Goal: Information Seeking & Learning: Check status

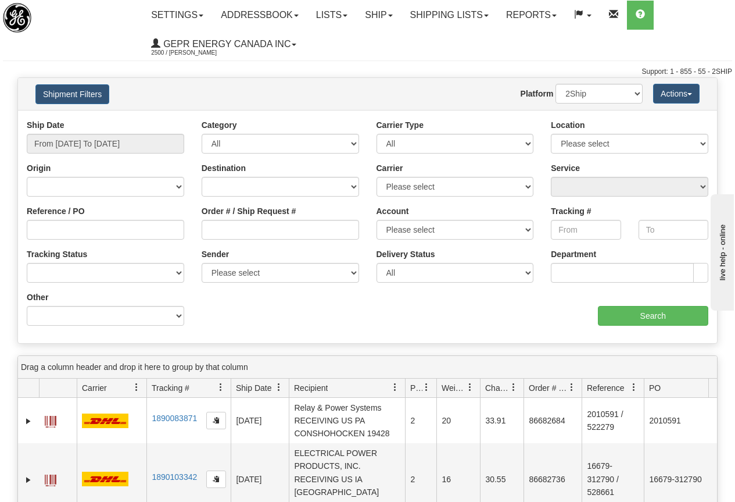
scroll to position [2505, 0]
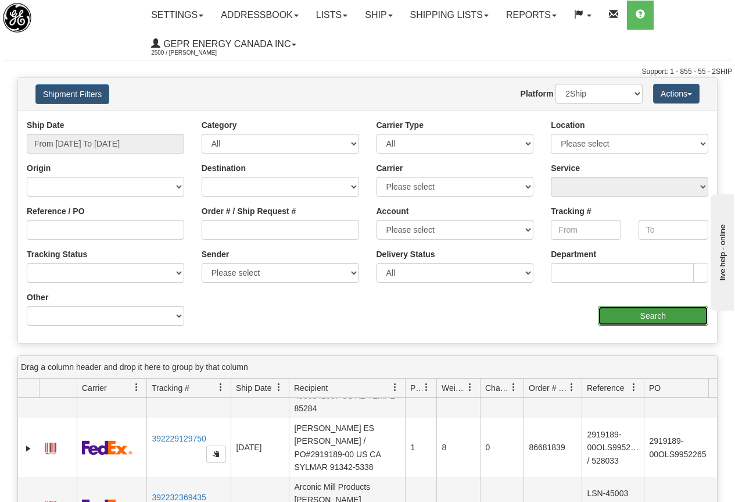
click at [654, 312] on input "Search" at bounding box center [653, 316] width 111 height 20
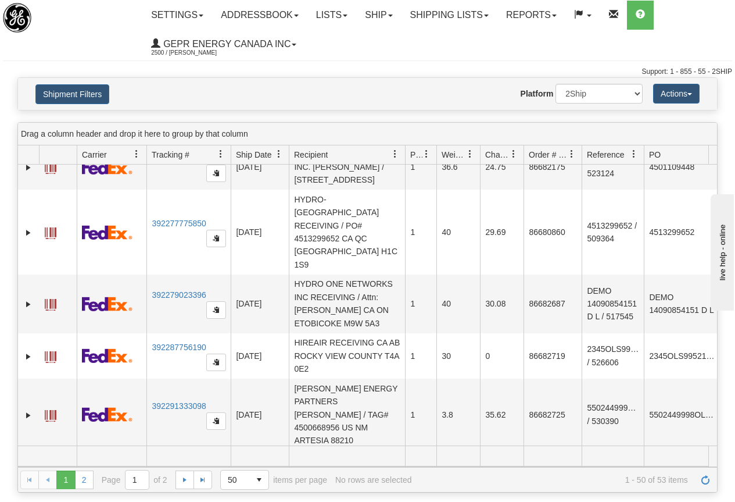
scroll to position [0, 0]
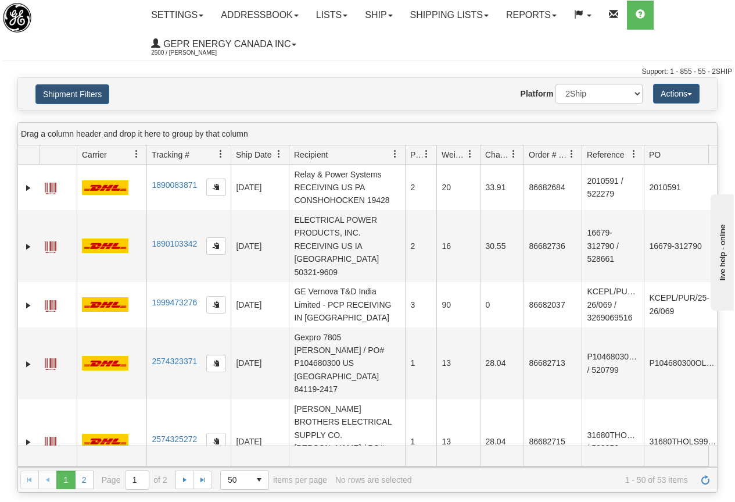
click at [135, 152] on span at bounding box center [136, 153] width 9 height 9
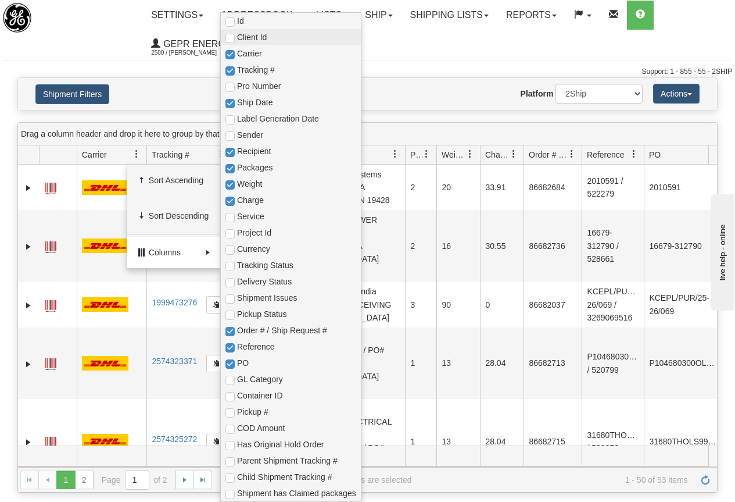
click at [259, 38] on span "Client Id" at bounding box center [296, 37] width 119 height 12
checkbox input "true"
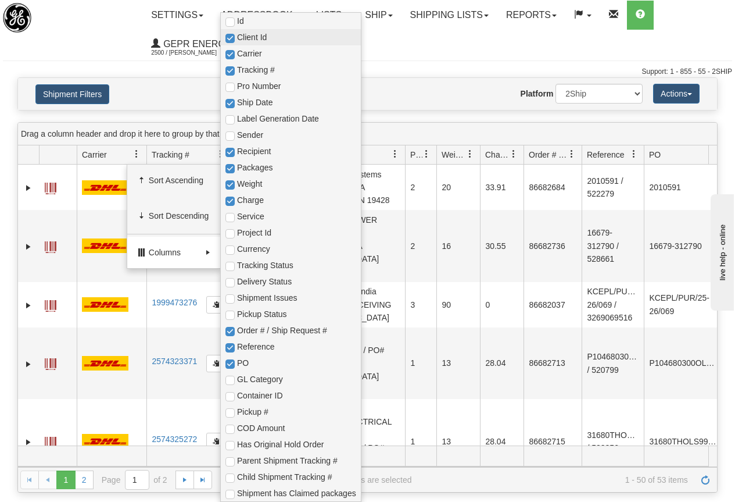
checkbox input "true"
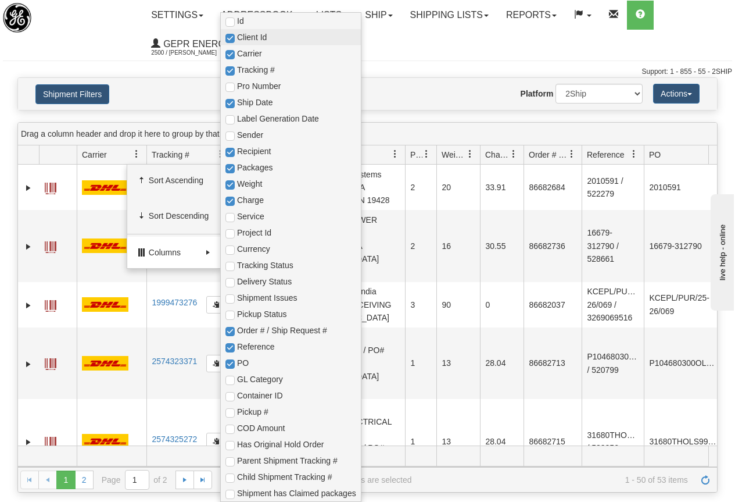
checkbox input "true"
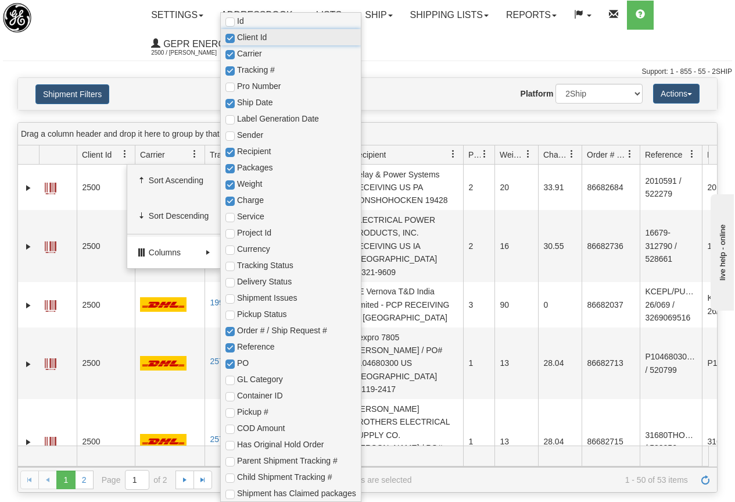
click at [260, 36] on span "Client Id" at bounding box center [296, 37] width 119 height 12
checkbox input "false"
checkbox input "true"
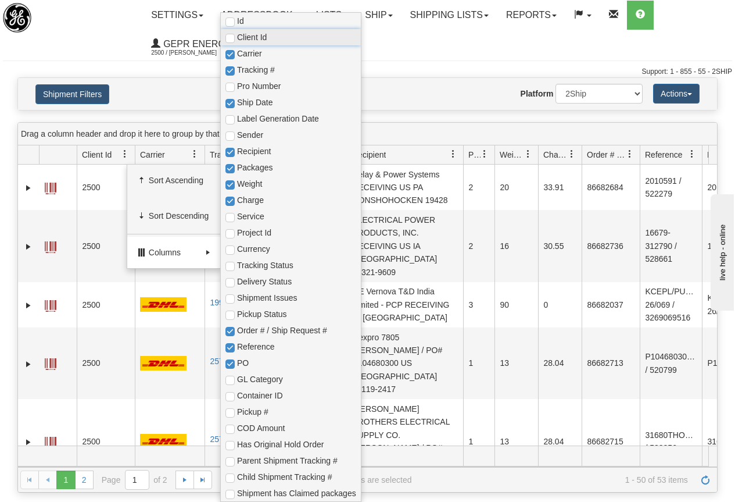
checkbox input "true"
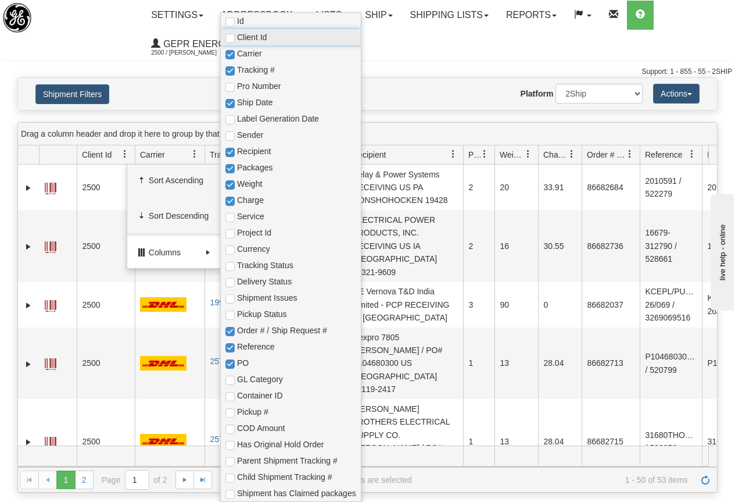
checkbox input "true"
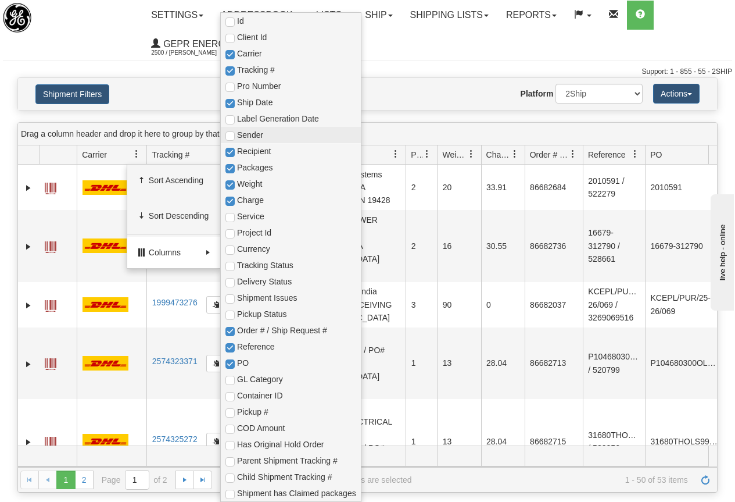
click at [255, 133] on span "Sender" at bounding box center [296, 135] width 119 height 12
checkbox input "true"
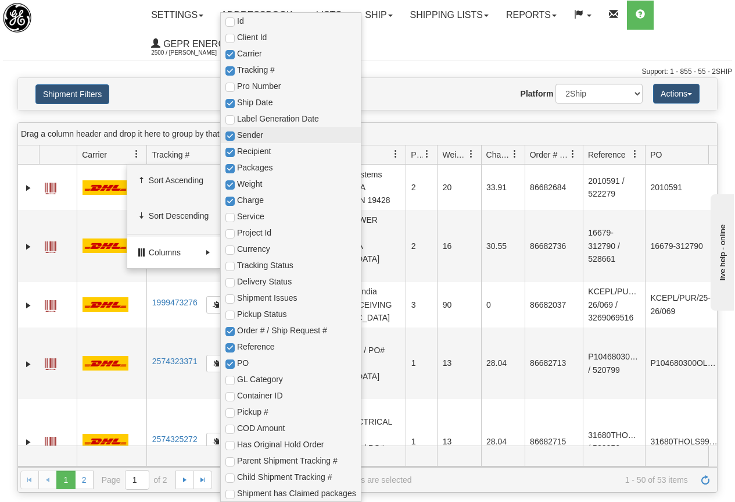
checkbox input "true"
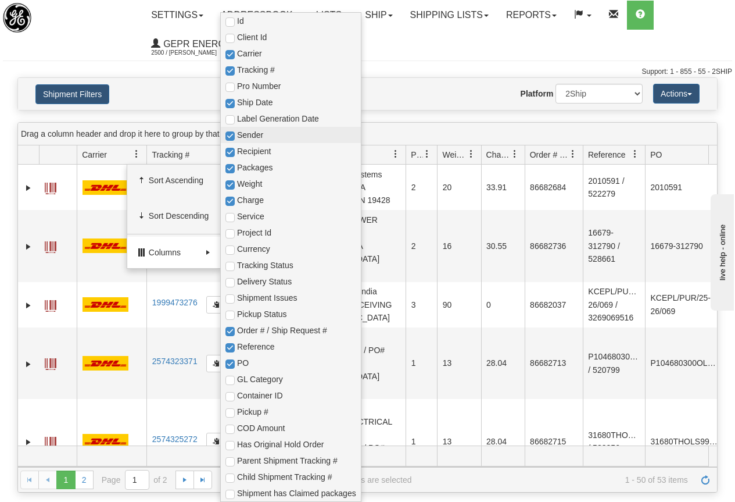
checkbox input "true"
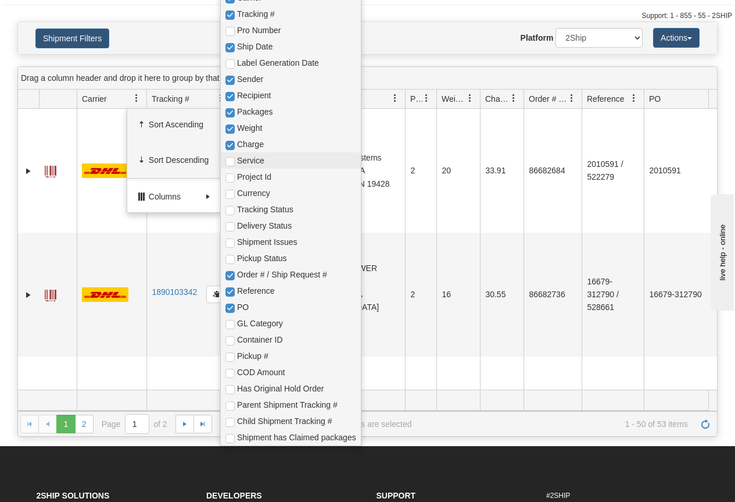
scroll to position [58, 0]
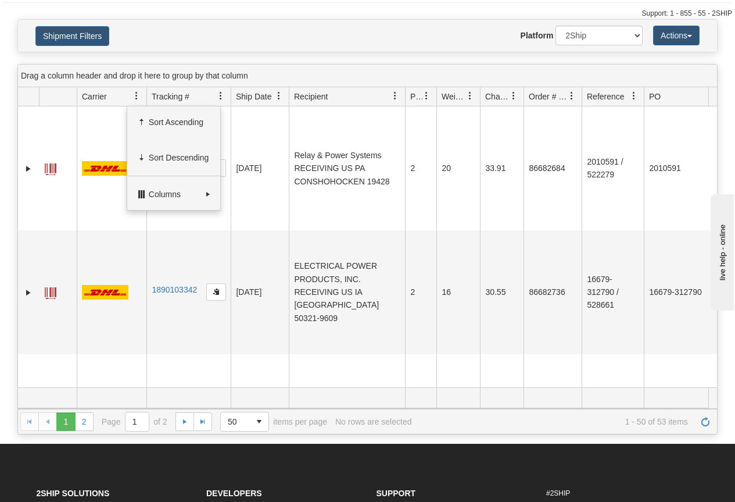
click at [341, 43] on div "Website Agent Nothing selected Client User Platform 2Ship Imported" at bounding box center [396, 36] width 511 height 20
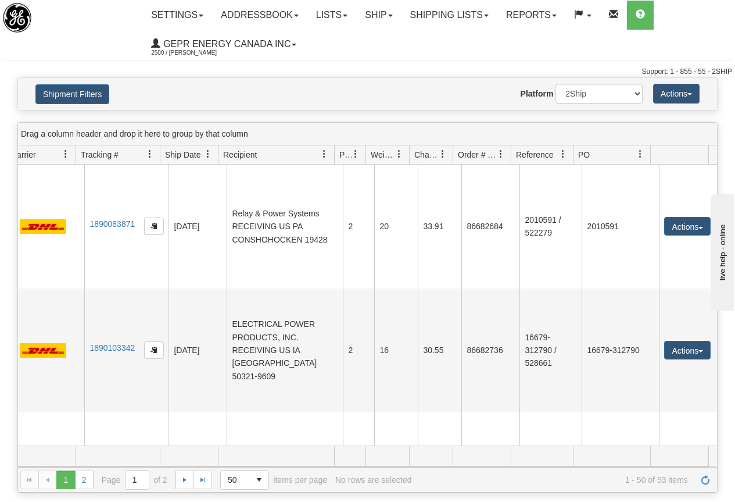
scroll to position [0, 0]
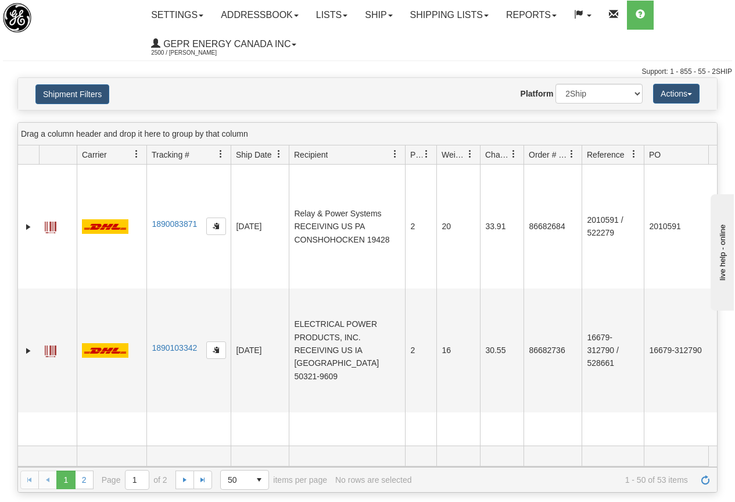
click at [135, 153] on span at bounding box center [136, 153] width 9 height 9
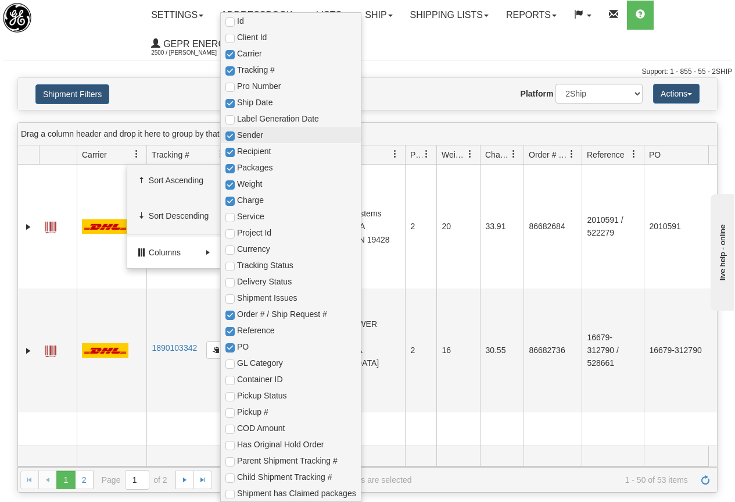
click at [249, 135] on span "Sender" at bounding box center [296, 135] width 119 height 12
checkbox input "true"
checkbox input "false"
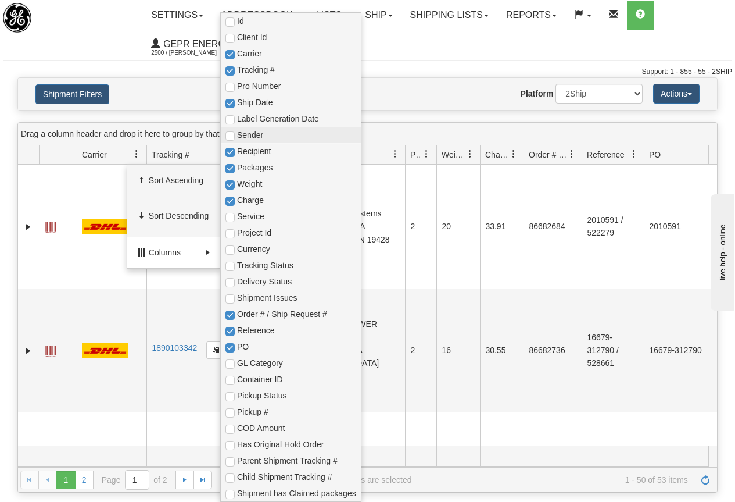
checkbox input "true"
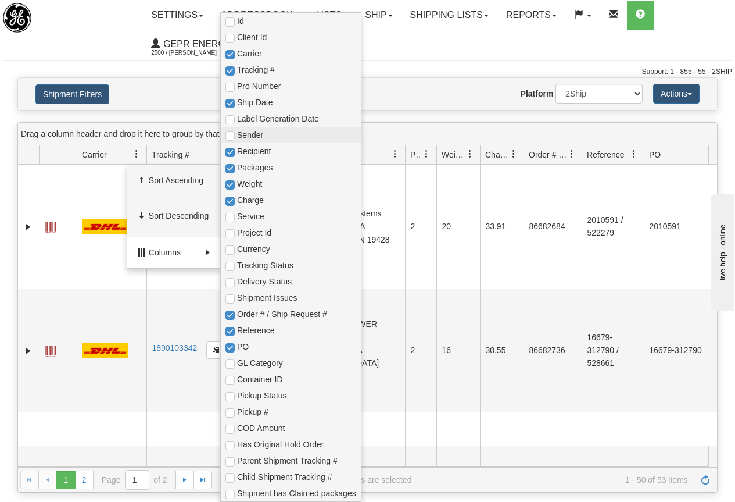
checkbox input "true"
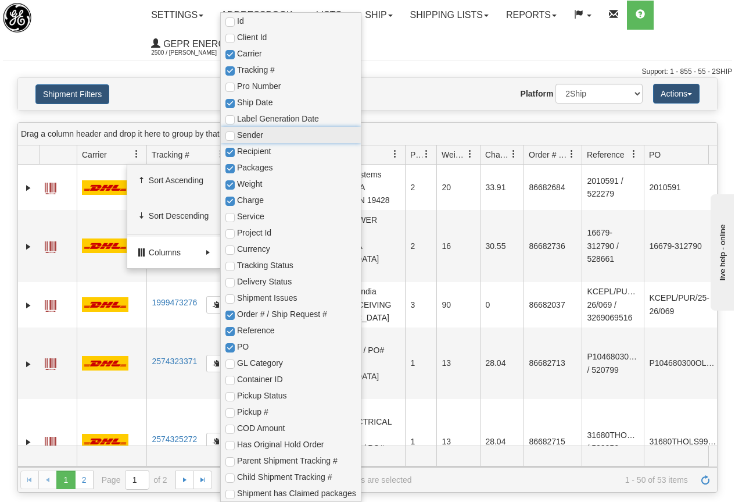
click at [249, 134] on span "Sender" at bounding box center [296, 135] width 119 height 12
checkbox input "true"
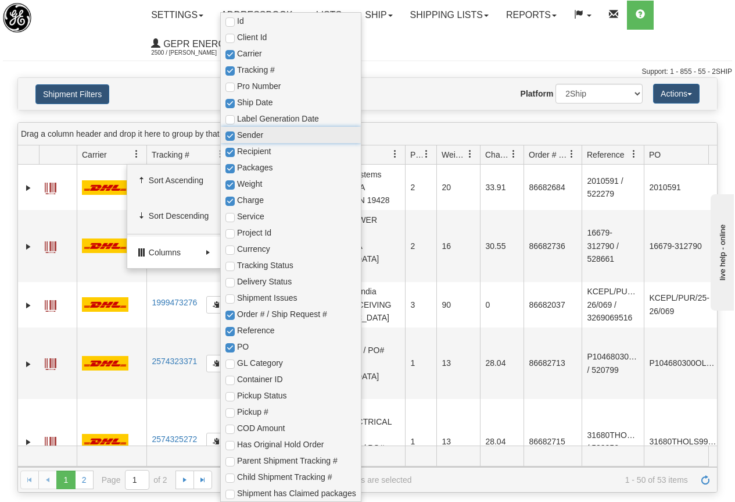
checkbox input "true"
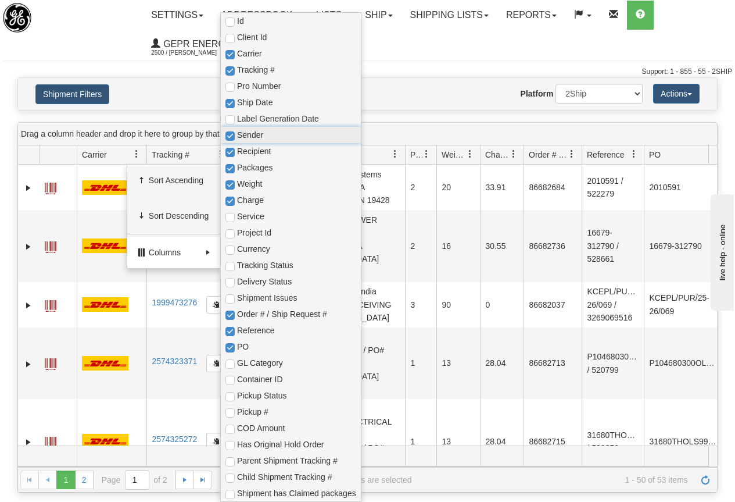
checkbox input "true"
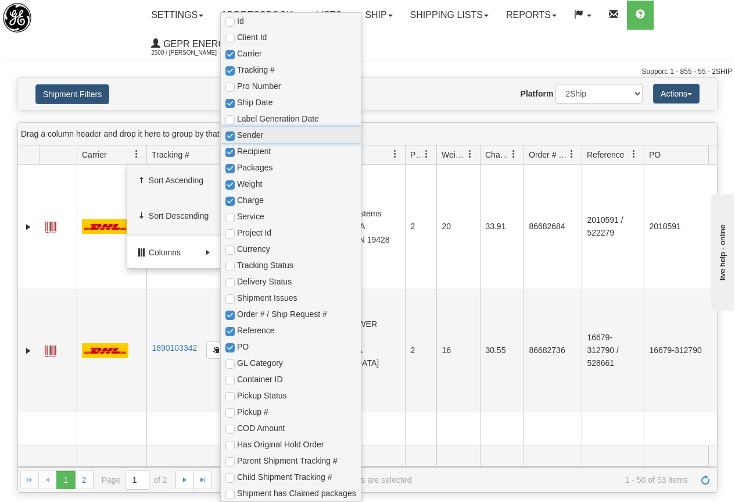
click at [249, 134] on span "Sender" at bounding box center [296, 135] width 119 height 12
checkbox input "true"
checkbox input "false"
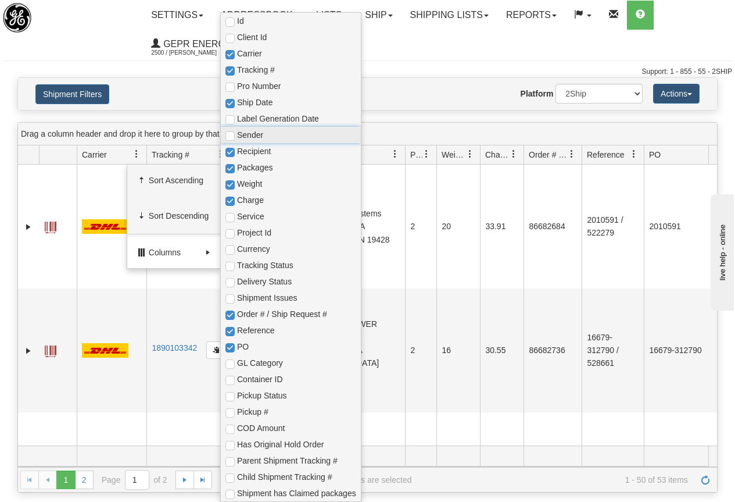
checkbox input "true"
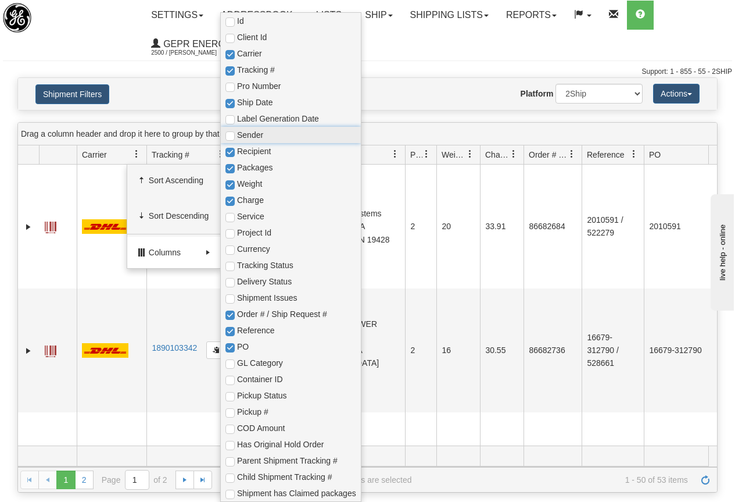
checkbox input "true"
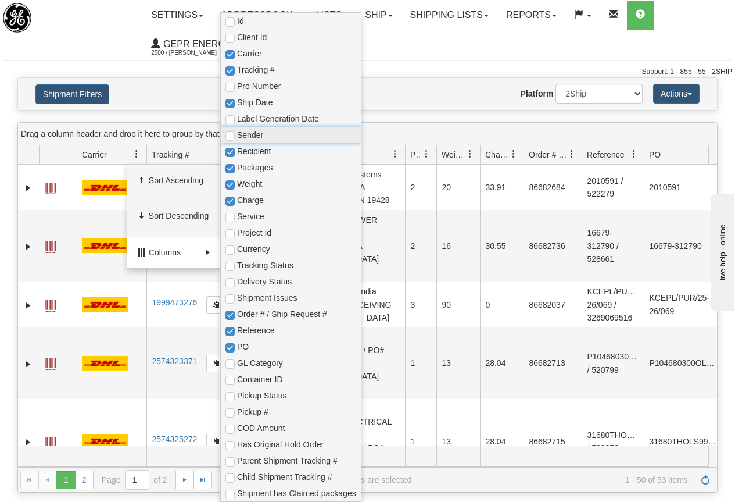
click at [249, 134] on span "Sender" at bounding box center [296, 135] width 119 height 12
checkbox input "true"
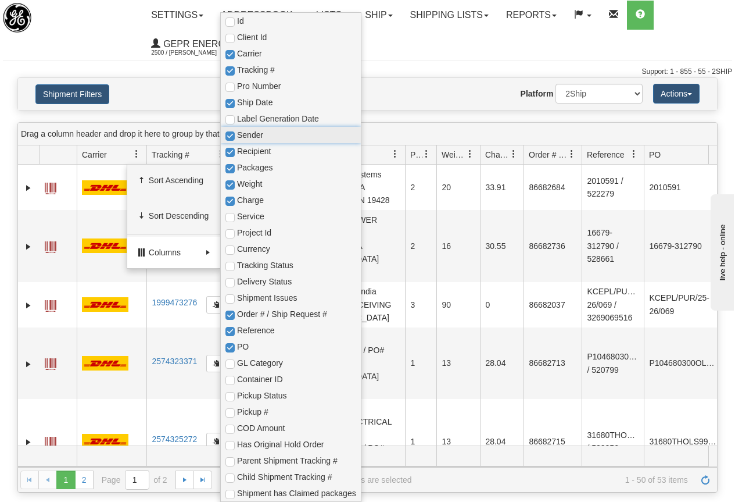
checkbox input "true"
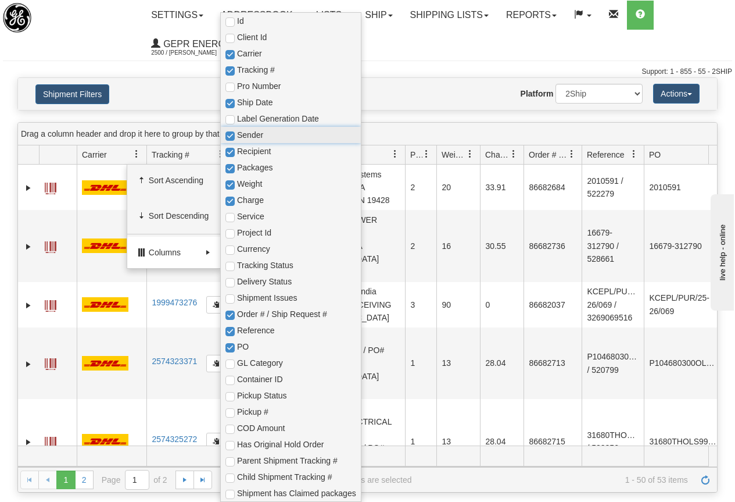
checkbox input "true"
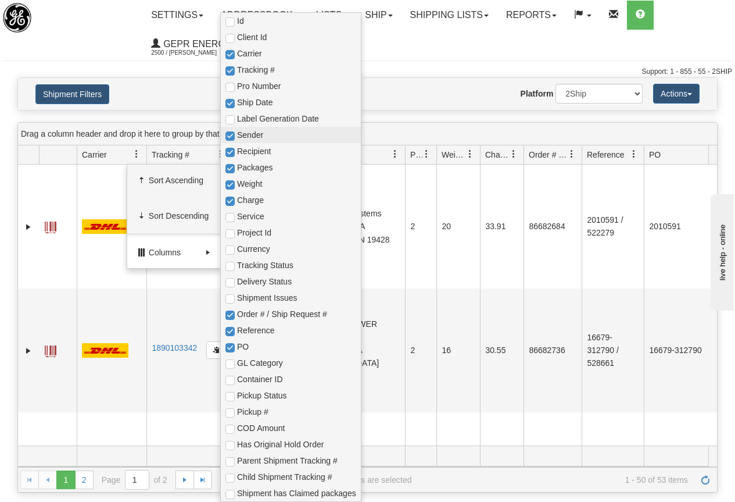
click at [253, 133] on span "Sender" at bounding box center [296, 135] width 119 height 12
checkbox input "true"
checkbox input "false"
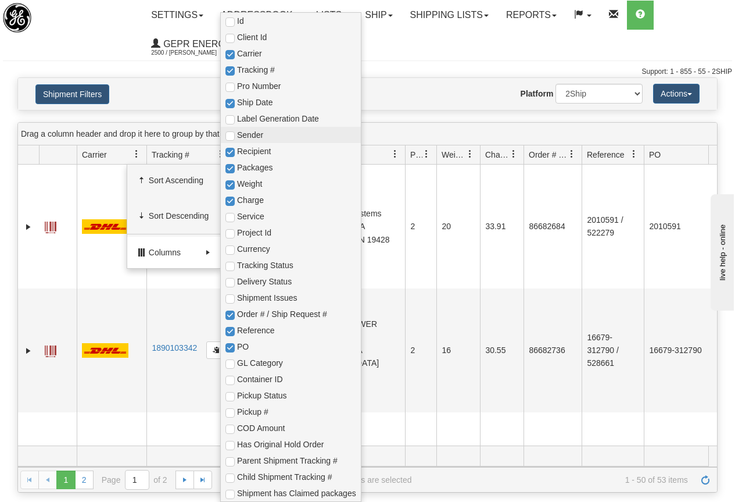
checkbox input "true"
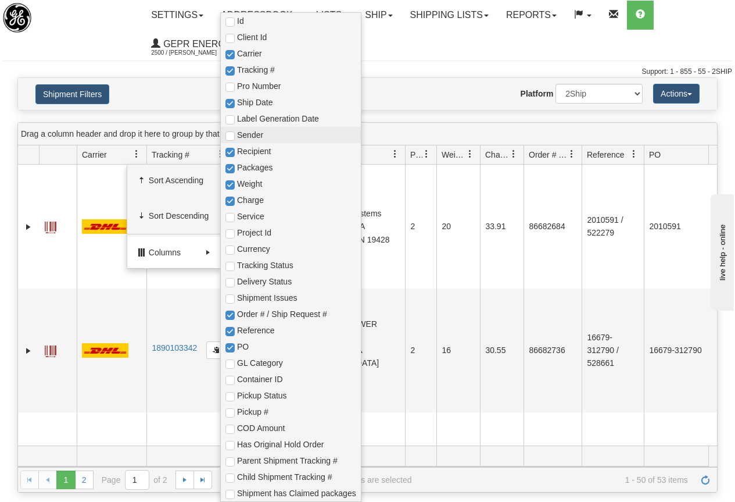
checkbox input "true"
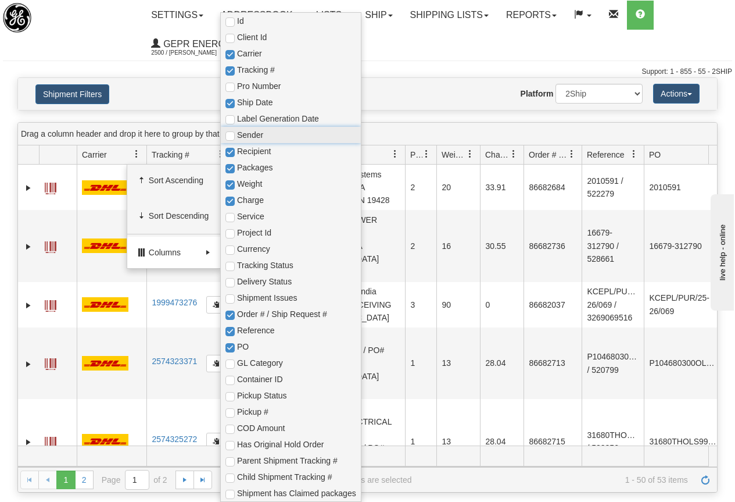
click at [253, 133] on span "Sender" at bounding box center [296, 135] width 119 height 12
checkbox input "true"
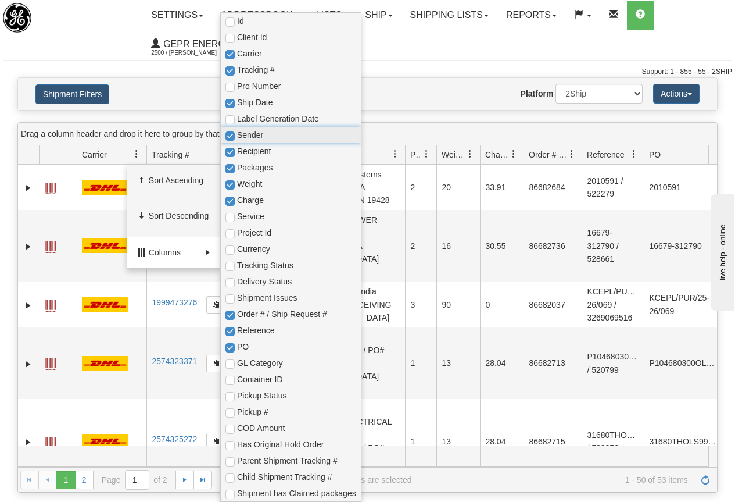
checkbox input "true"
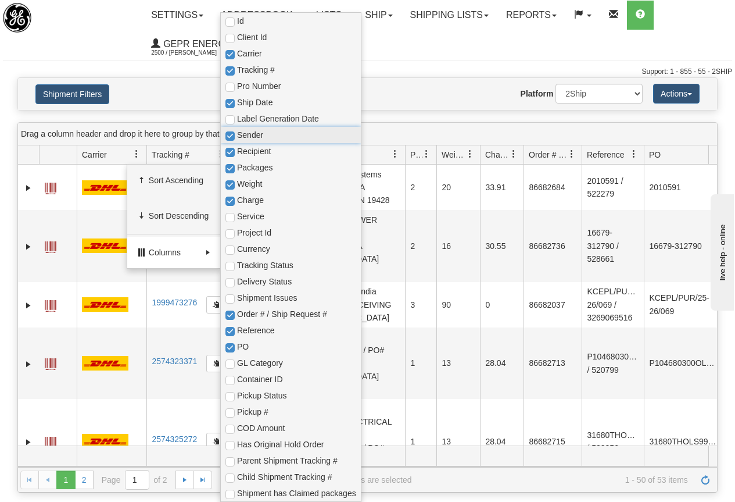
checkbox input "true"
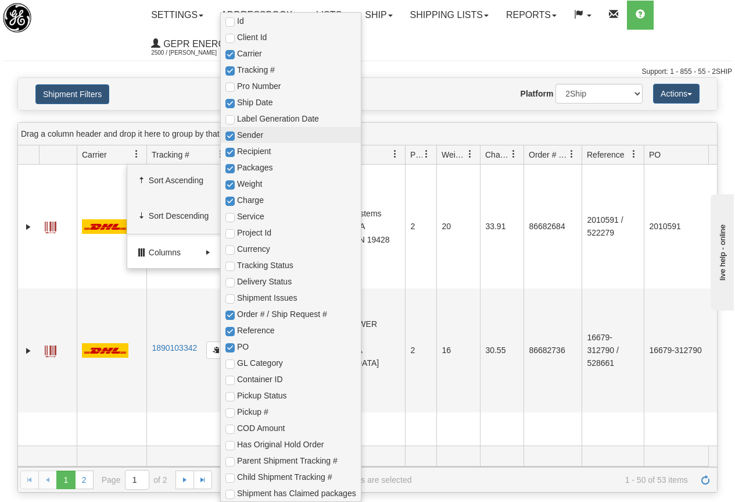
click at [253, 133] on span "Sender" at bounding box center [296, 135] width 119 height 12
checkbox input "true"
checkbox input "false"
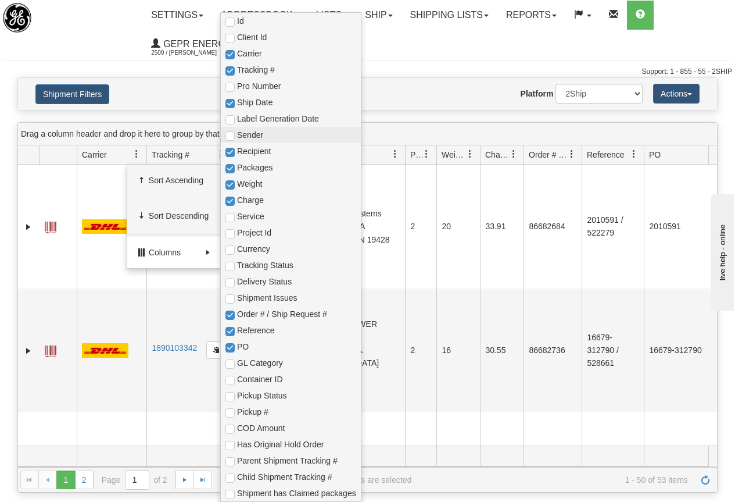
checkbox input "true"
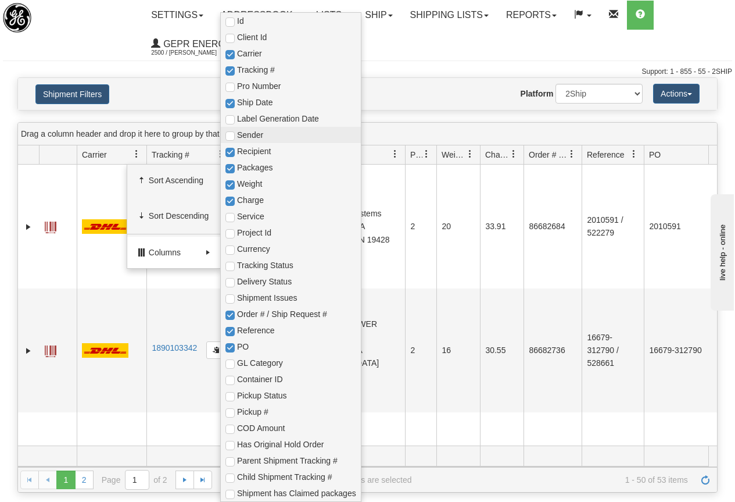
checkbox input "true"
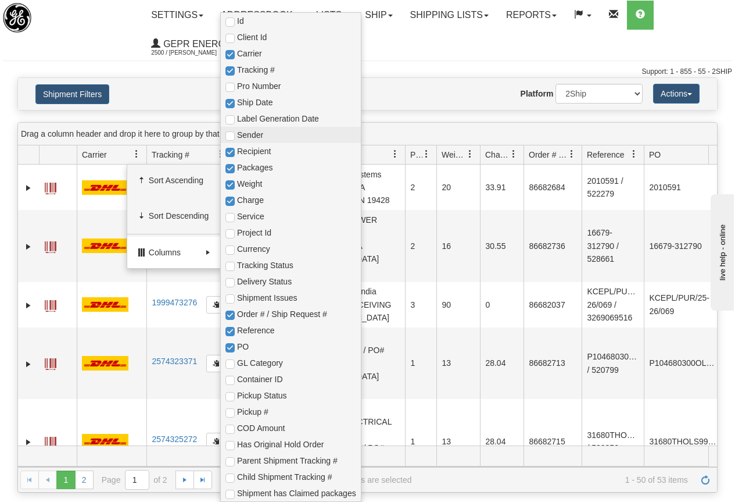
click at [253, 133] on span "Sender" at bounding box center [296, 135] width 119 height 12
checkbox input "true"
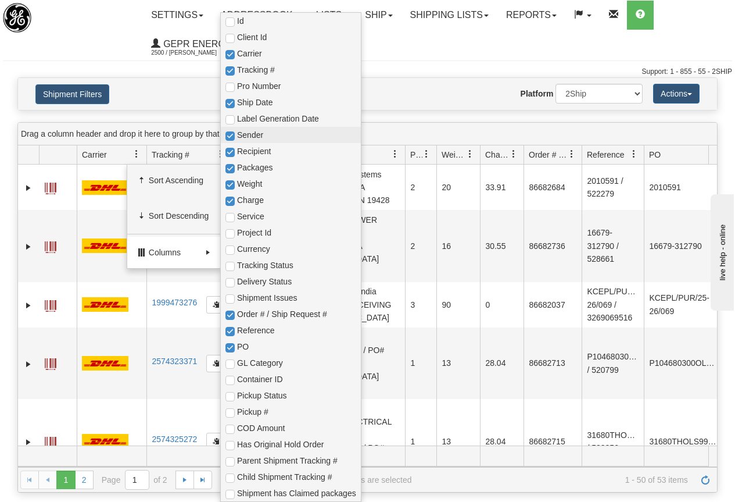
checkbox input "true"
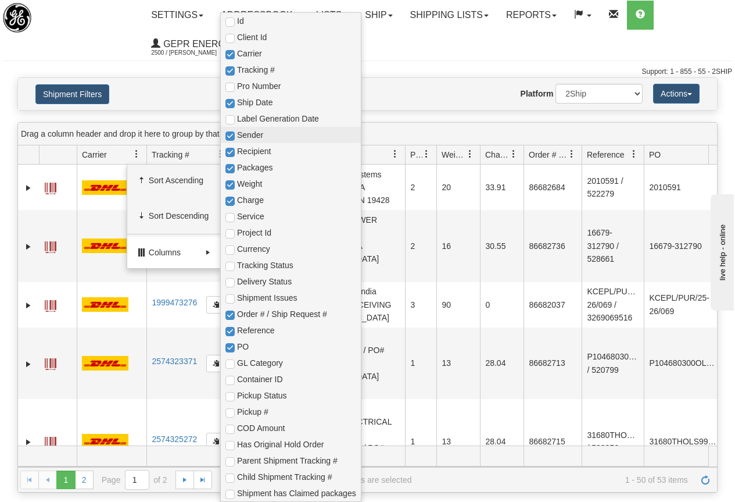
checkbox input "true"
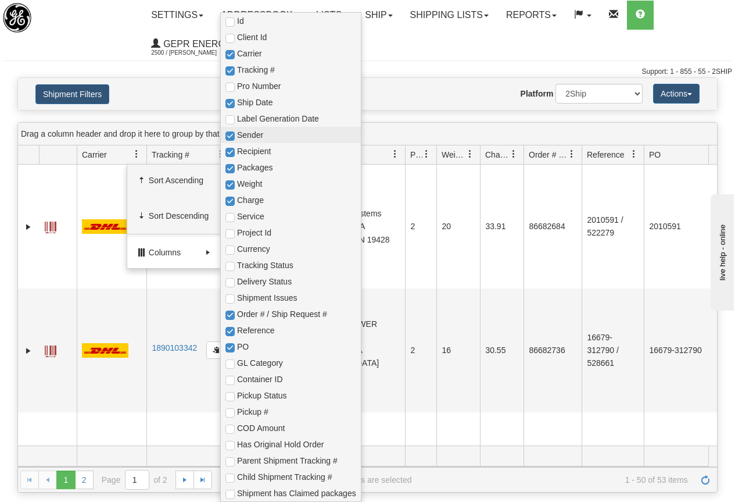
click at [253, 133] on span "Sender" at bounding box center [296, 135] width 119 height 12
checkbox input "true"
checkbox input "false"
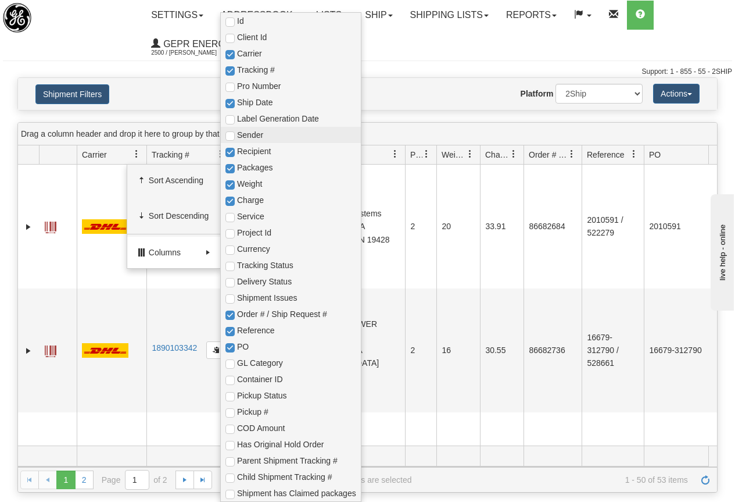
checkbox input "true"
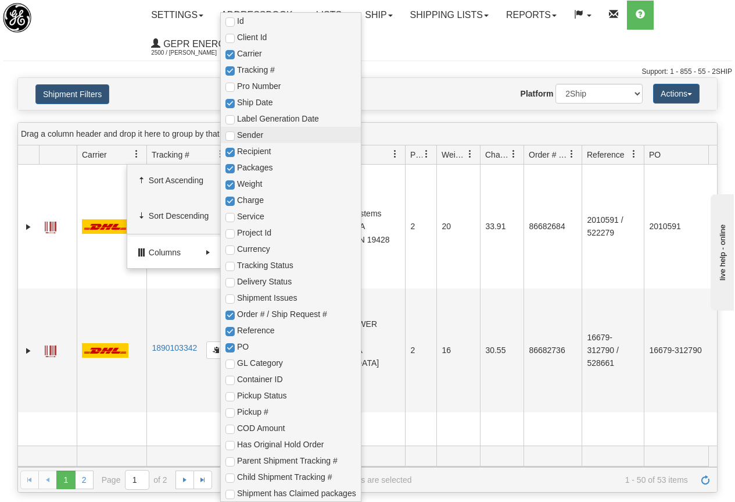
checkbox input "true"
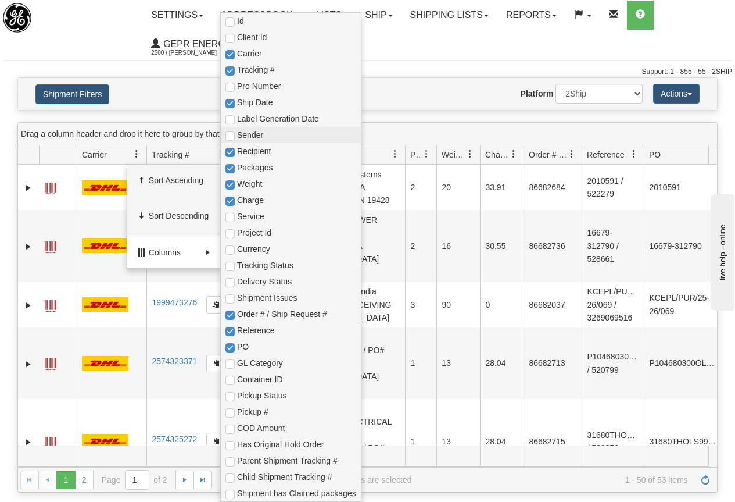
click at [253, 133] on span "Sender" at bounding box center [296, 135] width 119 height 12
checkbox input "true"
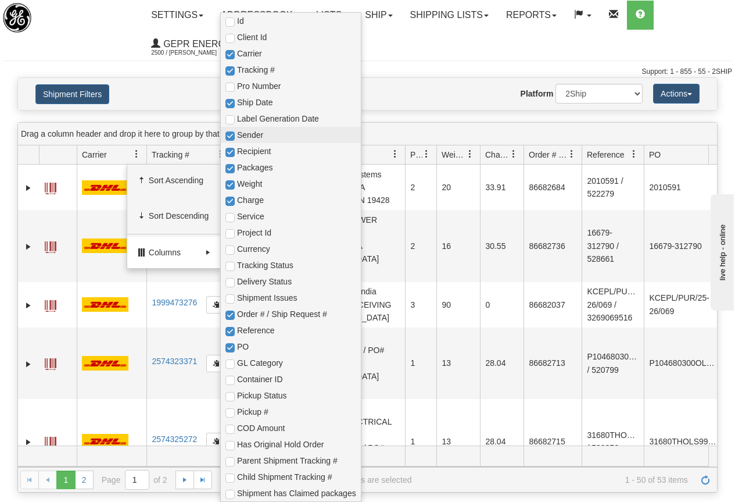
checkbox input "true"
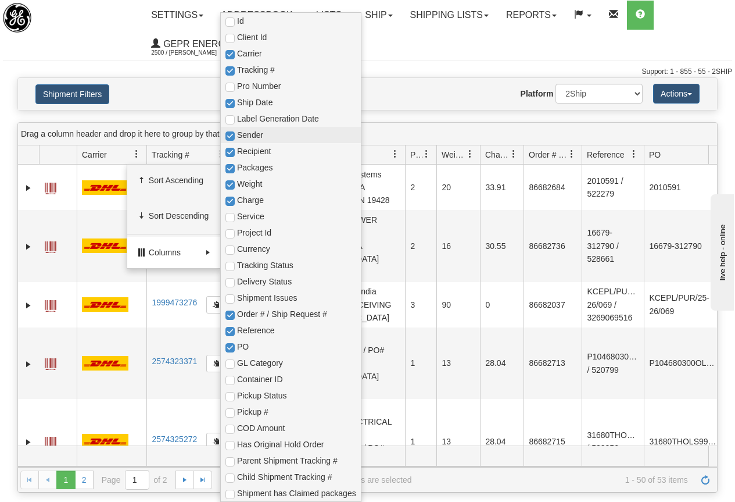
checkbox input "true"
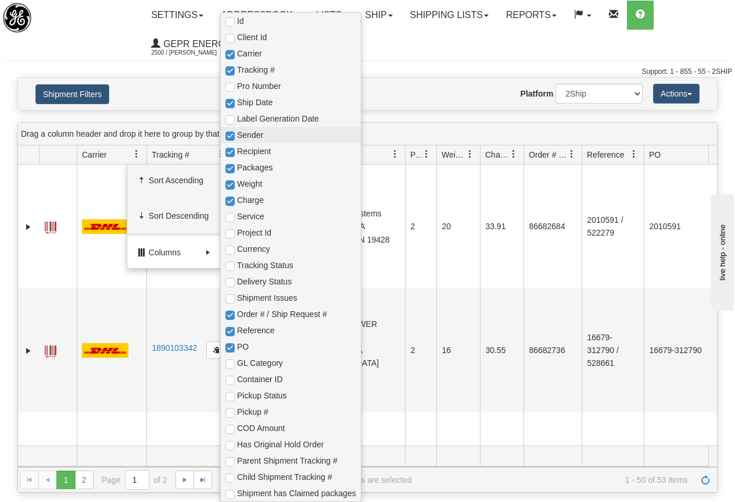
click at [253, 133] on span "Sender" at bounding box center [296, 135] width 119 height 12
checkbox input "true"
checkbox input "false"
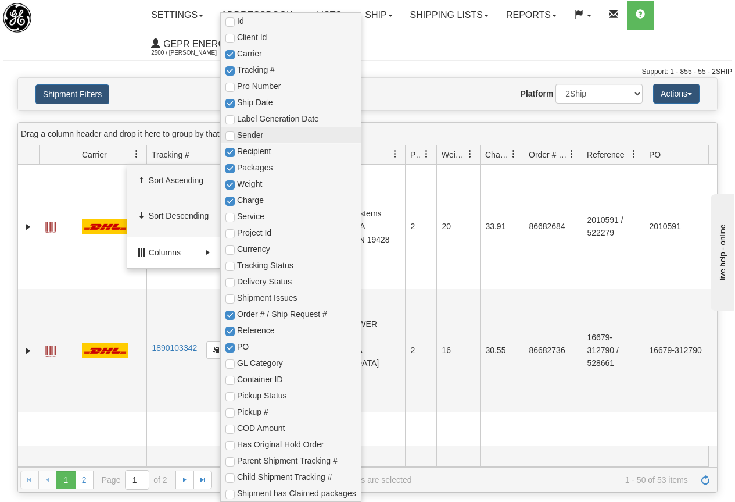
checkbox input "true"
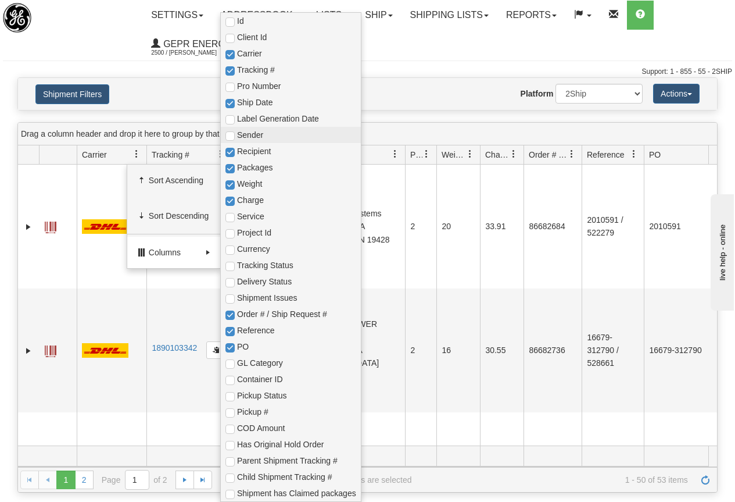
checkbox input "true"
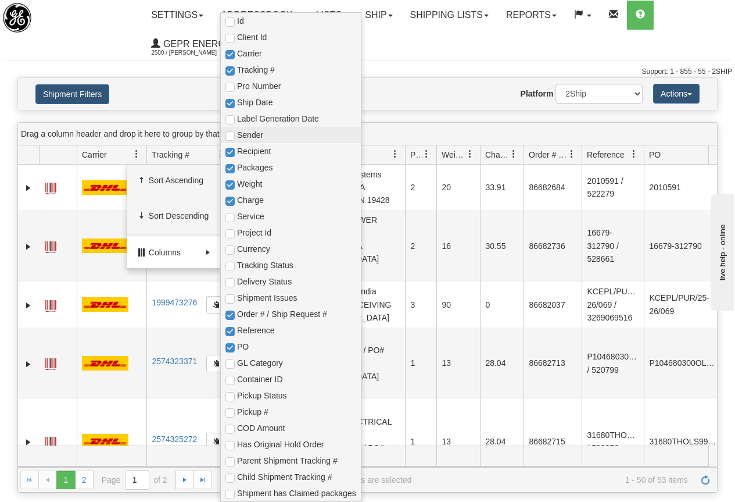
click at [253, 133] on span "Sender" at bounding box center [296, 135] width 119 height 12
checkbox input "true"
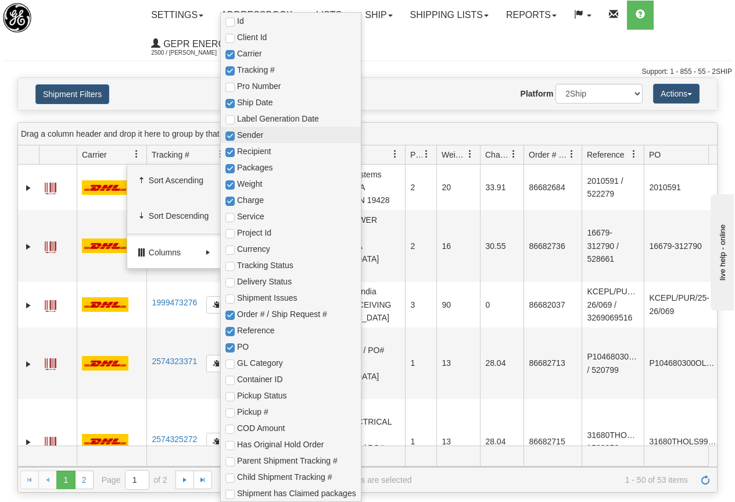
checkbox input "true"
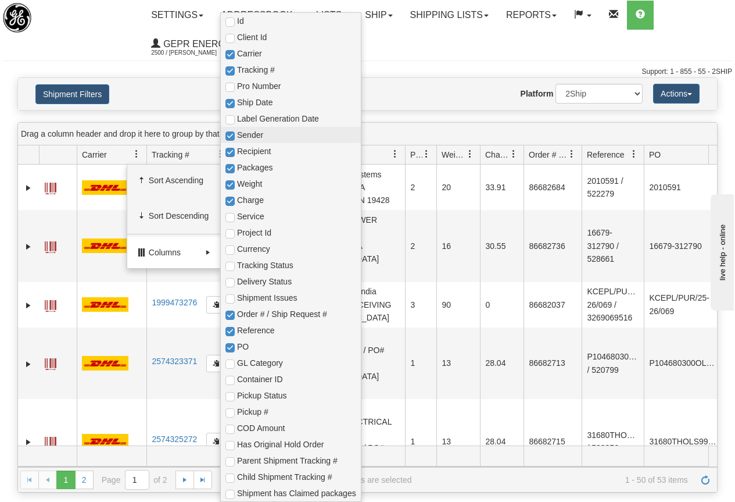
checkbox input "true"
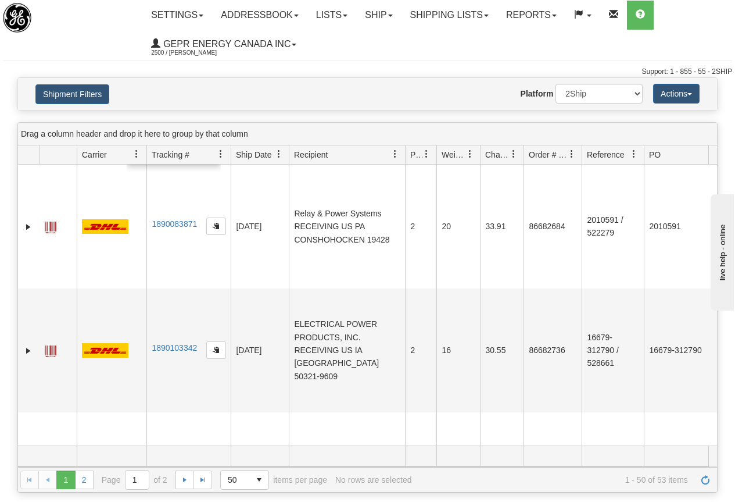
click at [409, 35] on ul "Settings Shipping Preferences Fields Preferences New Store Connections Addressb…" at bounding box center [436, 30] width 589 height 58
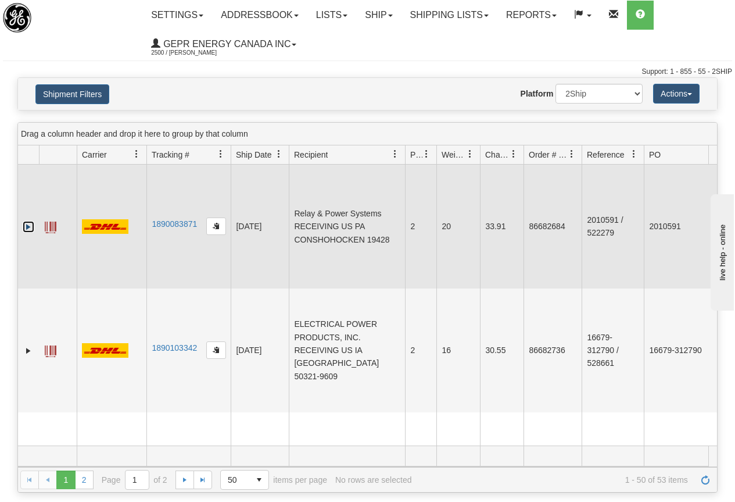
click at [28, 224] on link "Expand" at bounding box center [29, 227] width 12 height 12
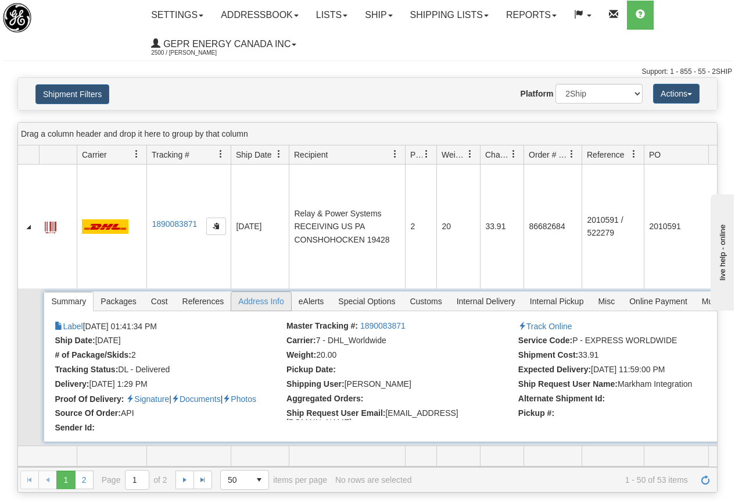
click at [264, 300] on span "Address Info" at bounding box center [261, 301] width 60 height 19
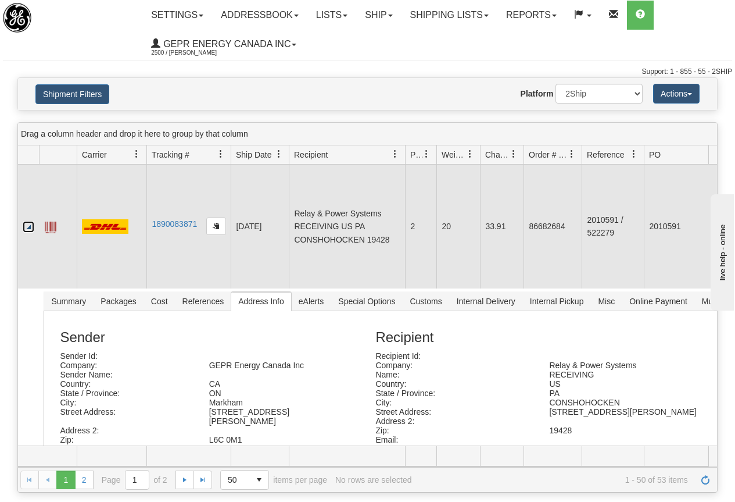
click at [27, 225] on link "Collapse" at bounding box center [29, 227] width 12 height 12
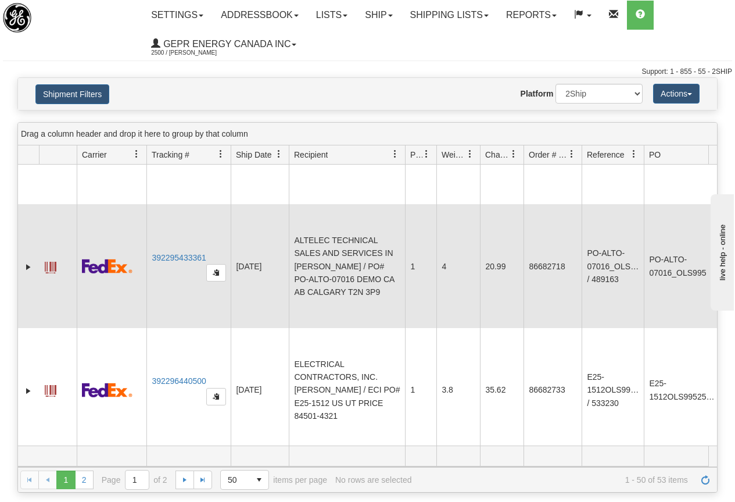
scroll to position [2383, 0]
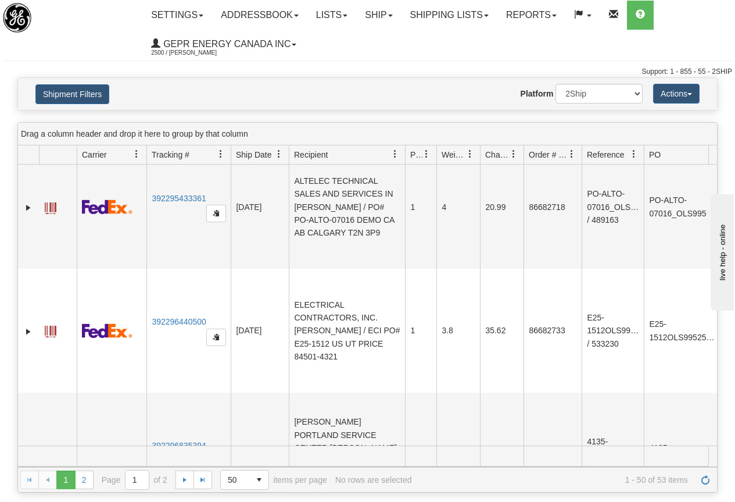
click at [26, 156] on th at bounding box center [28, 154] width 21 height 19
click at [63, 154] on th at bounding box center [58, 154] width 38 height 19
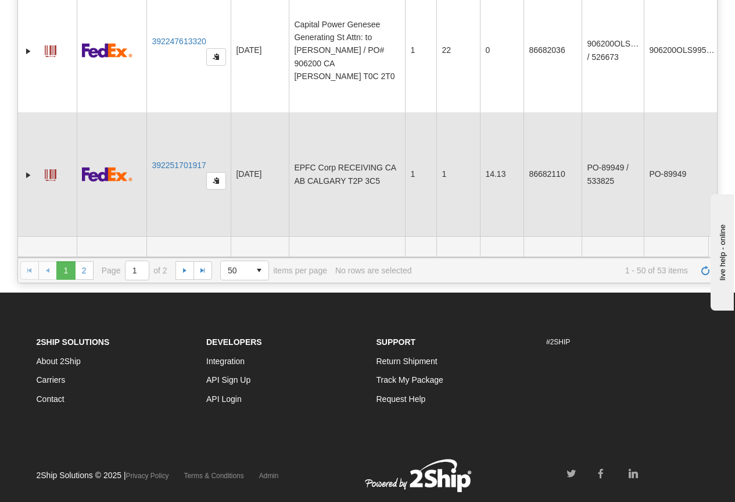
scroll to position [182, 0]
